Goal: Find specific page/section: Locate a particular part of the current website

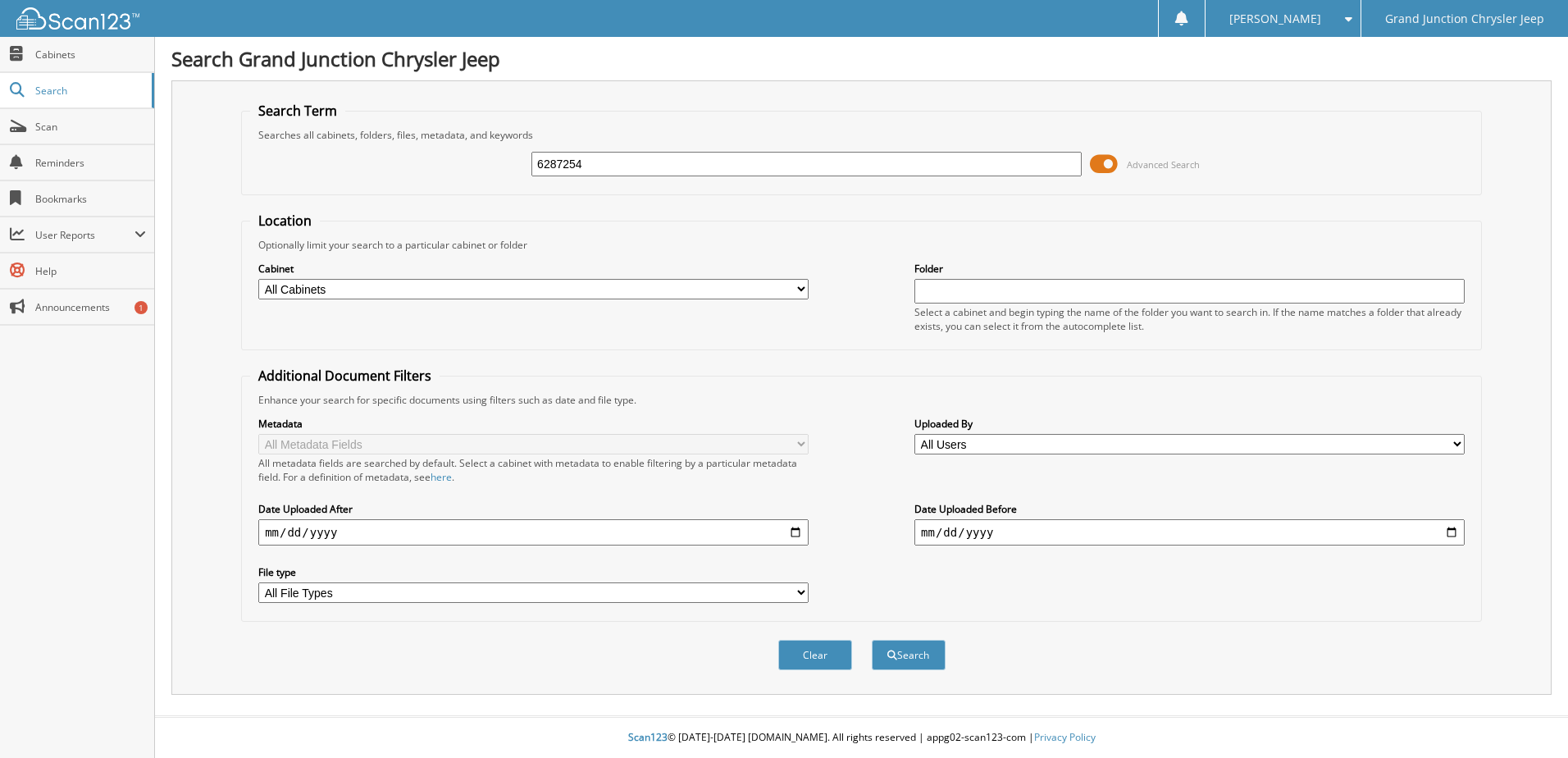
type input "6287254"
click at [872, 640] on button "Search" at bounding box center [909, 655] width 73 height 30
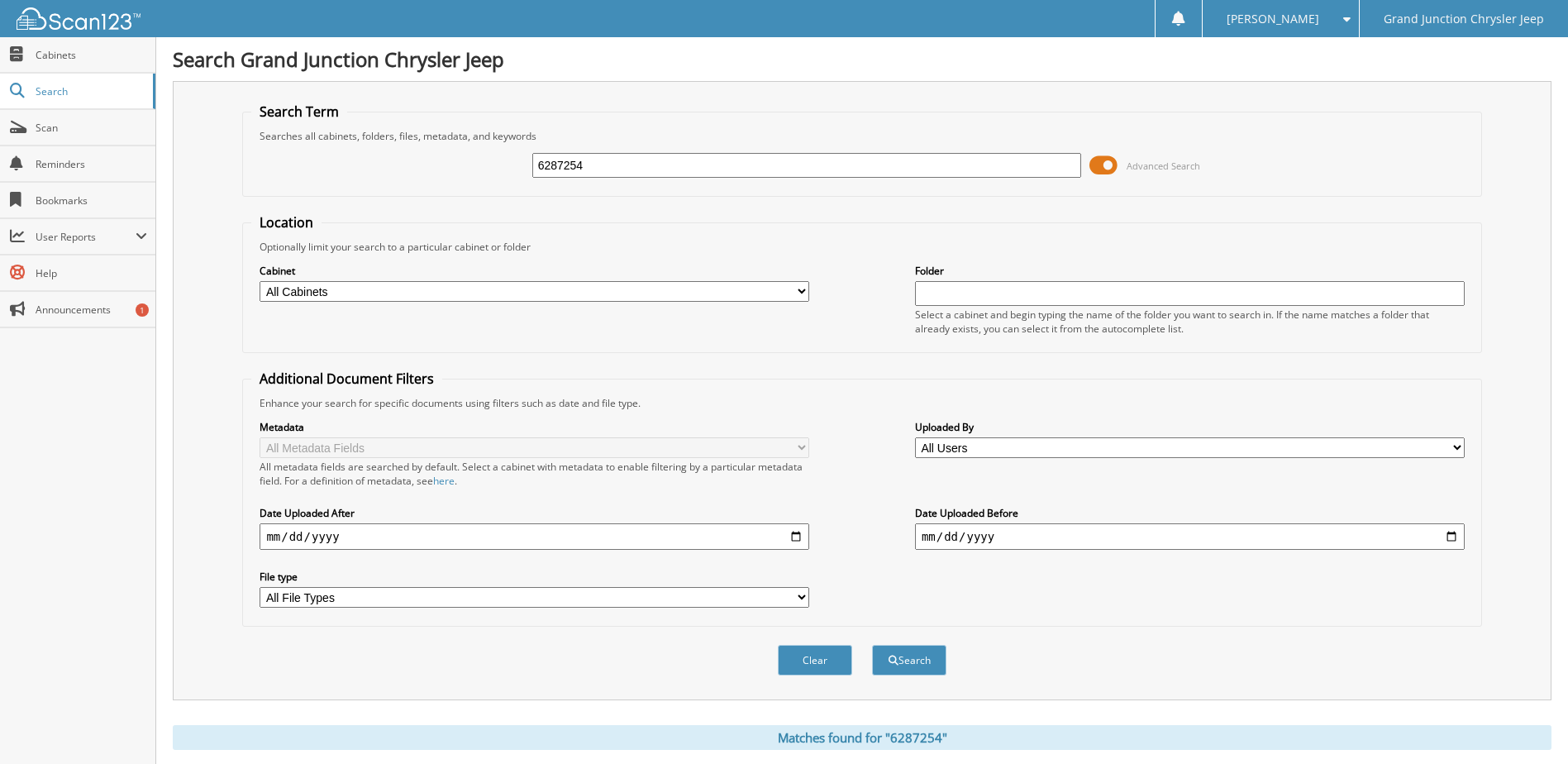
scroll to position [161, 0]
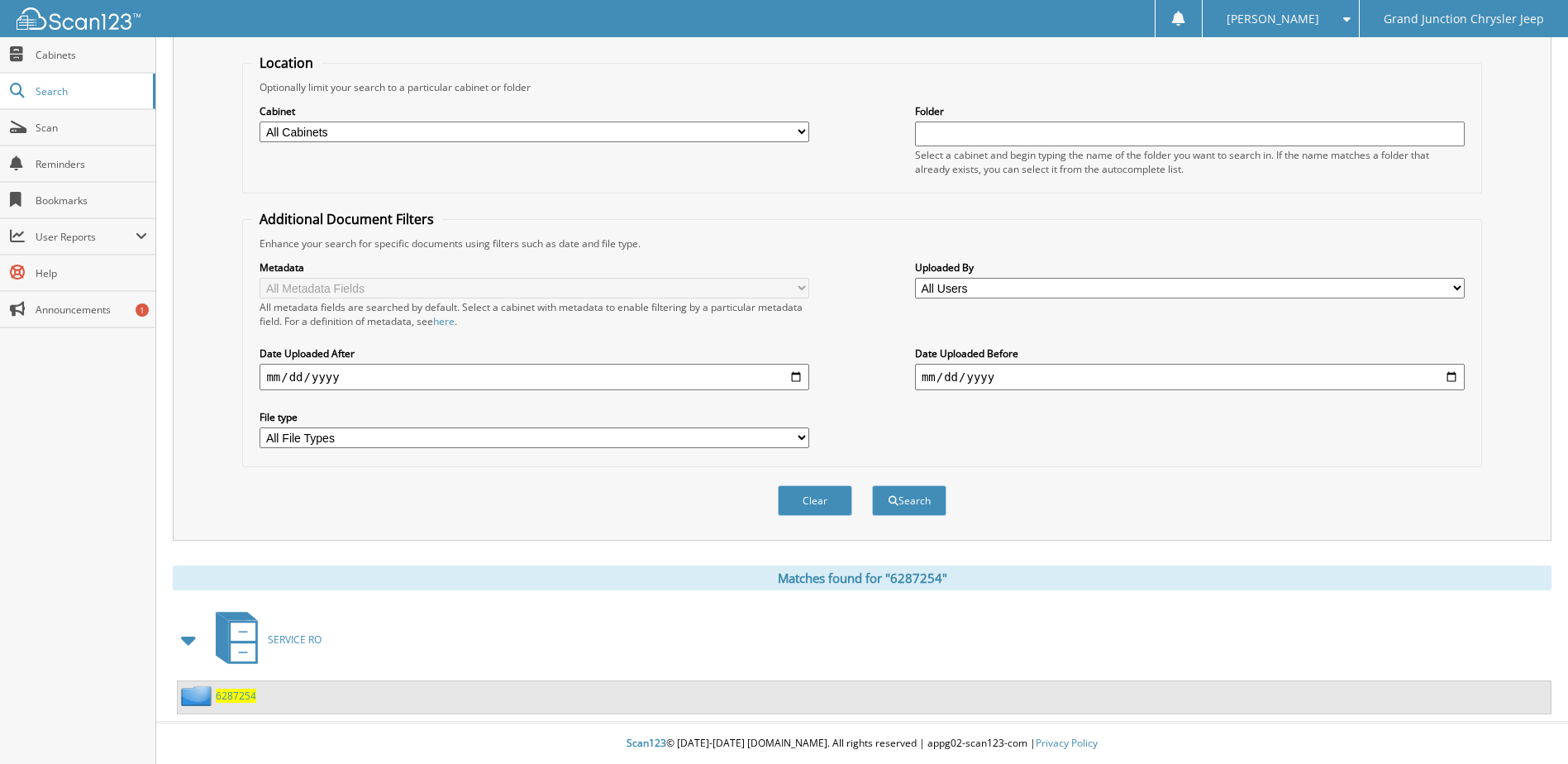
click at [242, 696] on span "6287254" at bounding box center [236, 696] width 41 height 14
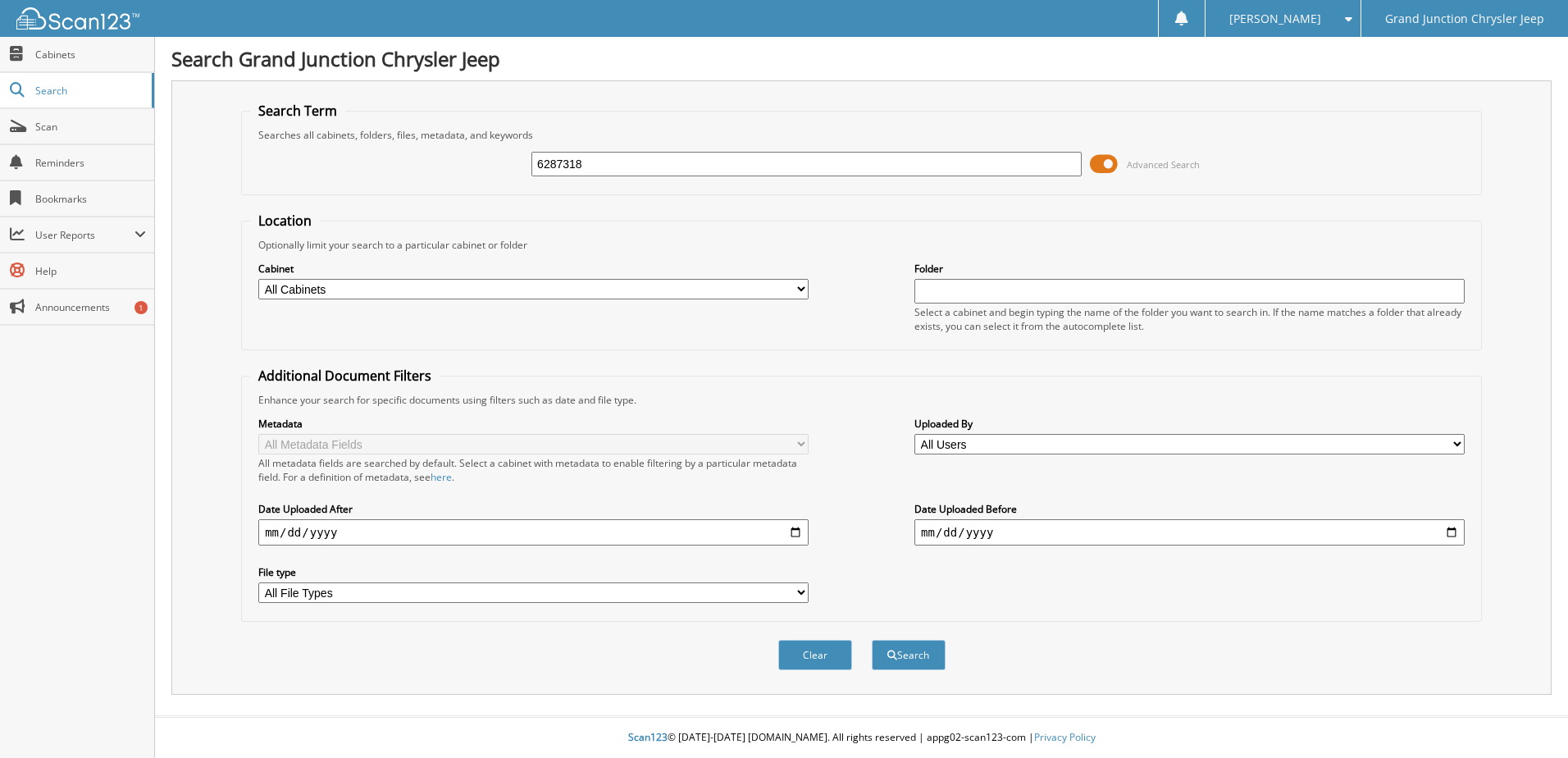
type input "6287318"
click at [872, 640] on button "Search" at bounding box center [909, 655] width 73 height 30
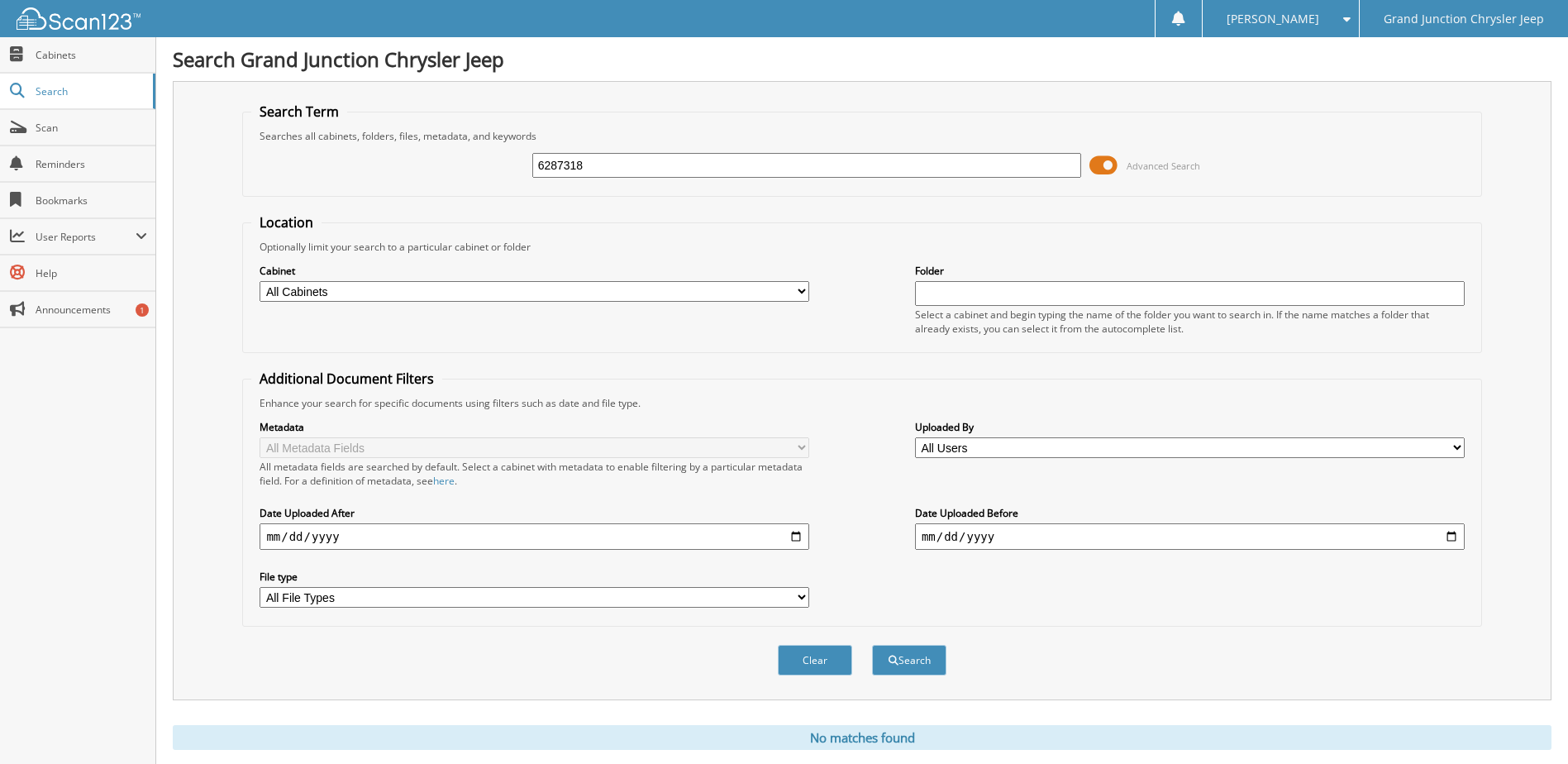
drag, startPoint x: 610, startPoint y: 161, endPoint x: 433, endPoint y: 194, distance: 180.0
click at [433, 194] on fieldset "Search Term Searches all cabinets, folders, files, metadata, and keywords 62873…" at bounding box center [862, 149] width 1239 height 94
type input "6287633"
click at [872, 645] on button "Search" at bounding box center [909, 660] width 74 height 30
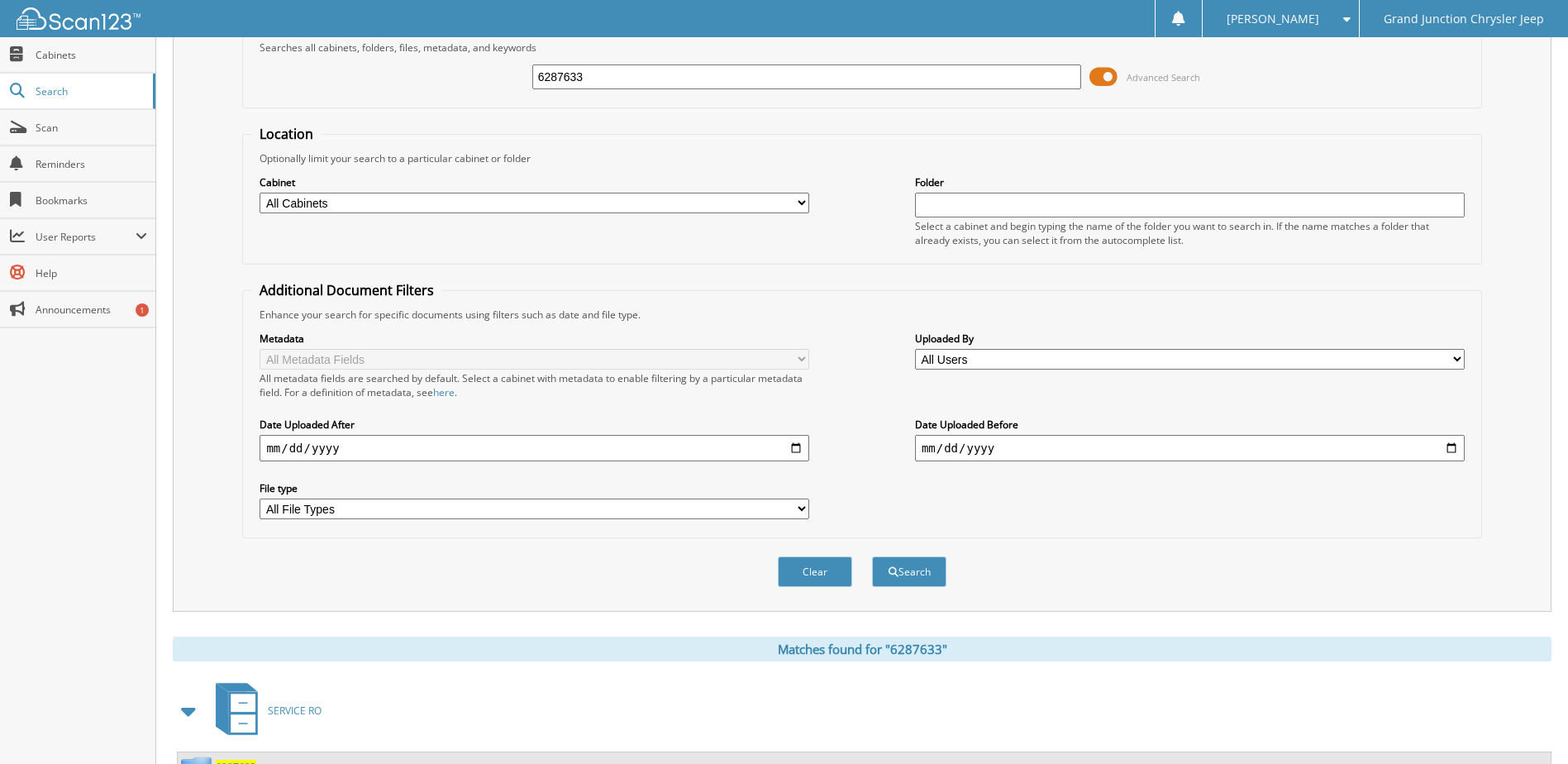
scroll to position [225, 0]
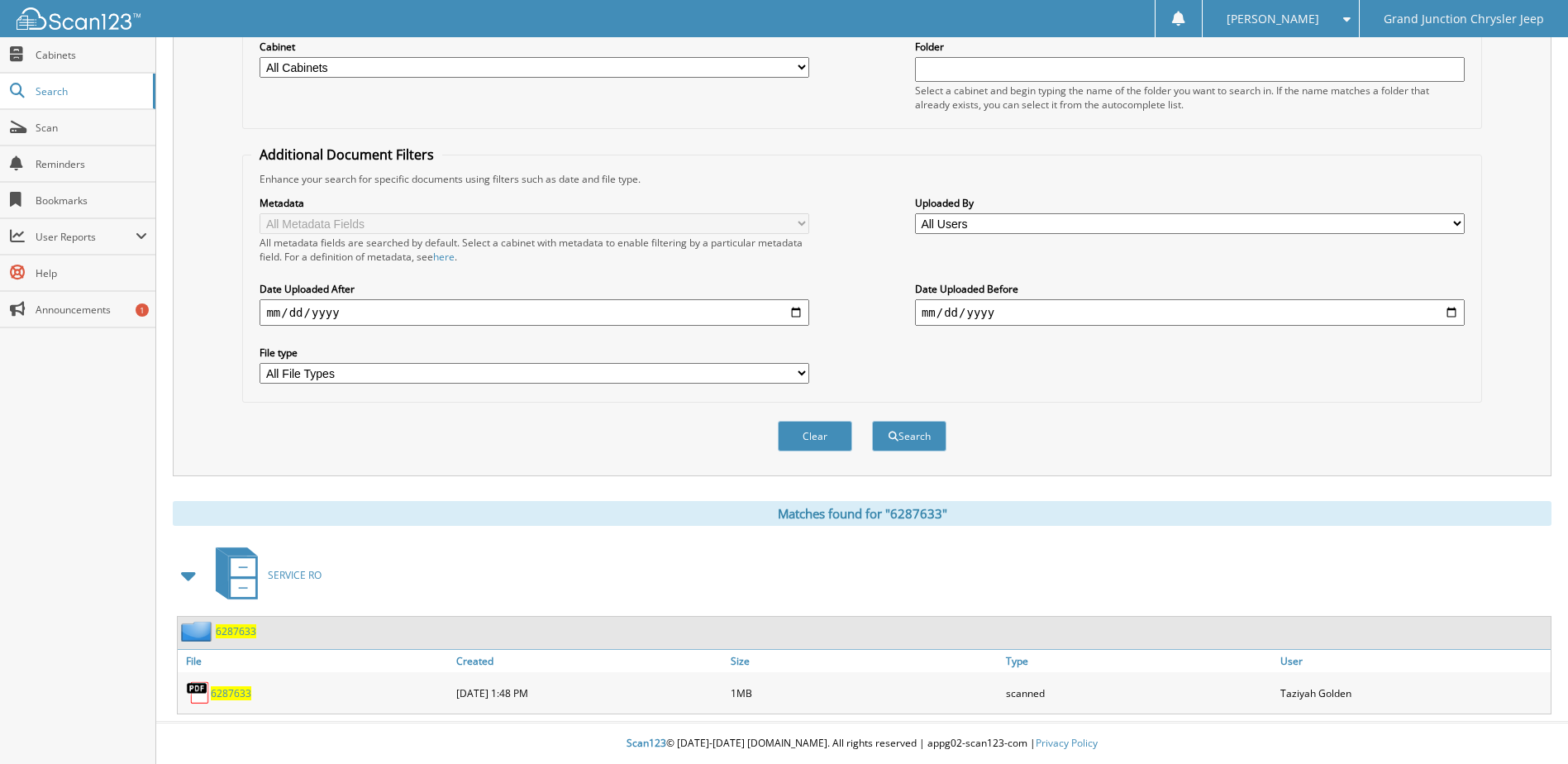
click at [217, 693] on span "6287633" at bounding box center [232, 693] width 41 height 14
